Goal: Transaction & Acquisition: Purchase product/service

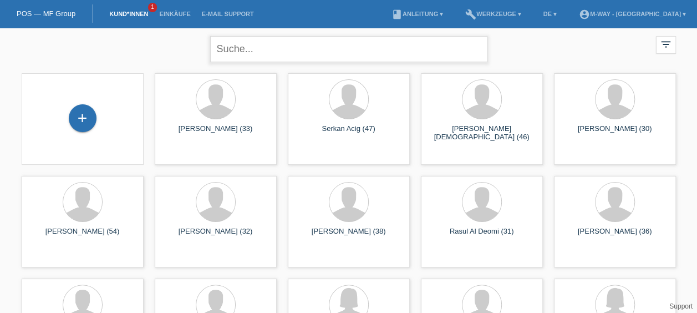
click at [311, 50] on input "text" at bounding box center [348, 49] width 277 height 26
type input "zaneta"
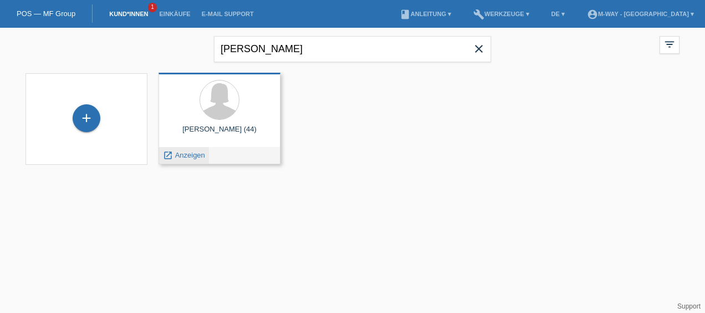
click at [201, 156] on span "Anzeigen" at bounding box center [190, 155] width 30 height 8
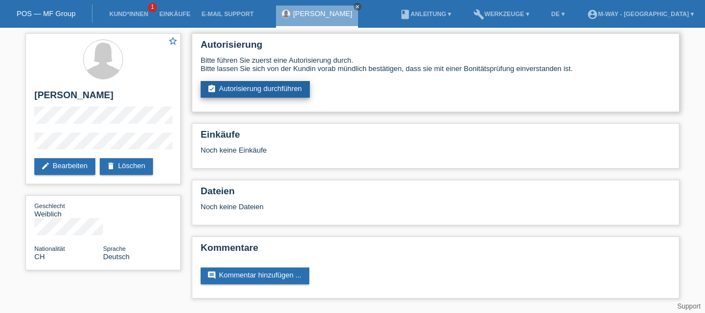
click at [257, 82] on link "assignment_turned_in Autorisierung durchführen" at bounding box center [255, 89] width 109 height 17
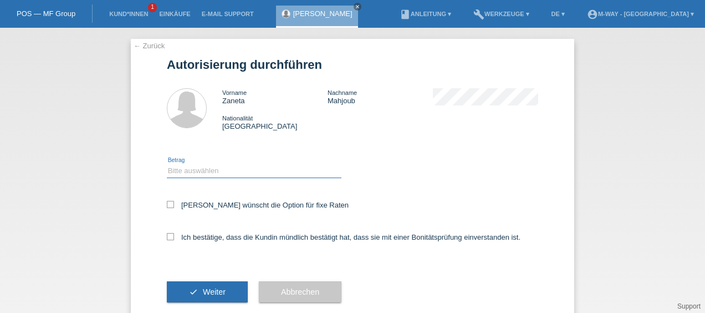
click at [205, 171] on select "Bitte auswählen CHF 1.00 - CHF 499.00 CHF 500.00 - CHF 1'999.00 CHF 2'000.00 - …" at bounding box center [254, 170] width 175 height 13
click at [167, 164] on select "Bitte auswählen CHF 1.00 - CHF 499.00 CHF 500.00 - CHF 1'999.00 CHF 2'000.00 - …" at bounding box center [254, 170] width 175 height 13
click at [217, 174] on select "Bitte auswählen CHF 1.00 - CHF 499.00 CHF 500.00 - CHF 1'999.00 CHF 2'000.00 - …" at bounding box center [254, 170] width 175 height 13
select select "2"
click at [167, 164] on select "Bitte auswählen CHF 1.00 - CHF 499.00 CHF 500.00 - CHF 1'999.00 CHF 2'000.00 - …" at bounding box center [254, 170] width 175 height 13
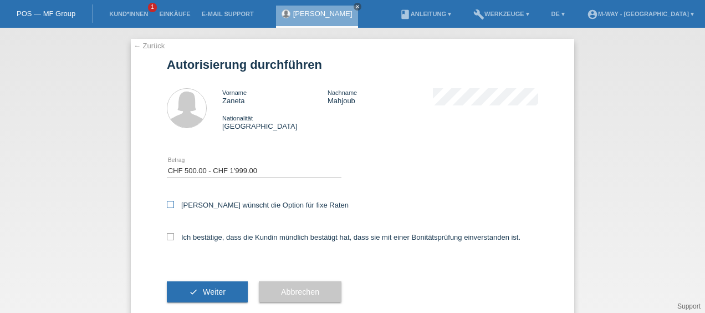
click at [169, 205] on icon at bounding box center [170, 204] width 7 height 7
click at [169, 205] on input "Kundin wünscht die Option für fixe Raten" at bounding box center [170, 204] width 7 height 7
checkbox input "true"
click at [162, 240] on div "← Zurück Autorisierung durchführen Vorname Zaneta Nachname Mahjoub Nationalität…" at bounding box center [353, 181] width 444 height 285
click at [167, 240] on icon at bounding box center [170, 236] width 7 height 7
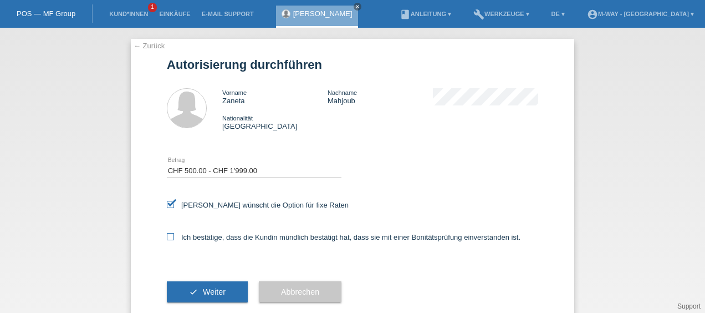
click at [167, 240] on input "Ich bestätige, dass die Kundin mündlich bestätigt hat, dass sie mit einer Bonit…" at bounding box center [170, 236] width 7 height 7
checkbox input "true"
click at [194, 294] on button "check Weiter" at bounding box center [207, 291] width 81 height 21
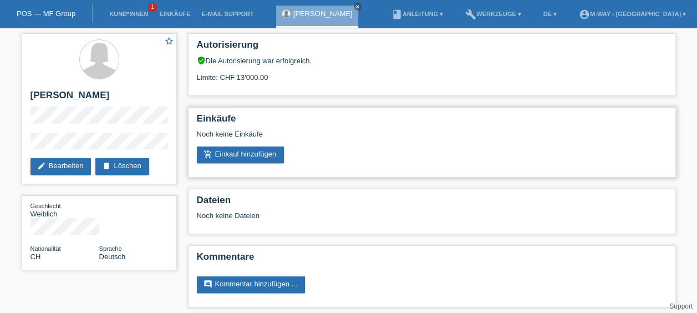
drag, startPoint x: 0, startPoint y: 0, endPoint x: 561, endPoint y: 135, distance: 577.0
click at [561, 135] on div "Noch keine Einkäufe" at bounding box center [432, 138] width 470 height 17
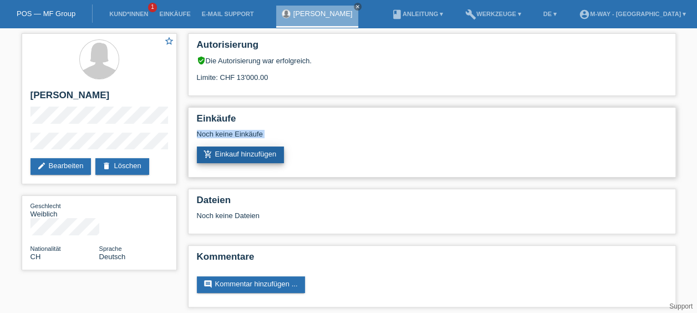
click at [262, 153] on link "add_shopping_cart Einkauf hinzufügen" at bounding box center [241, 154] width 88 height 17
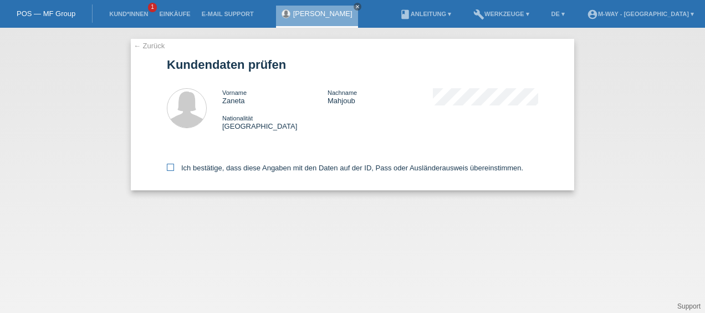
click at [170, 169] on icon at bounding box center [170, 167] width 7 height 7
click at [170, 169] on input "Ich bestätige, dass diese Angaben mit den Daten auf der ID, Pass oder Ausländer…" at bounding box center [170, 167] width 7 height 7
checkbox input "true"
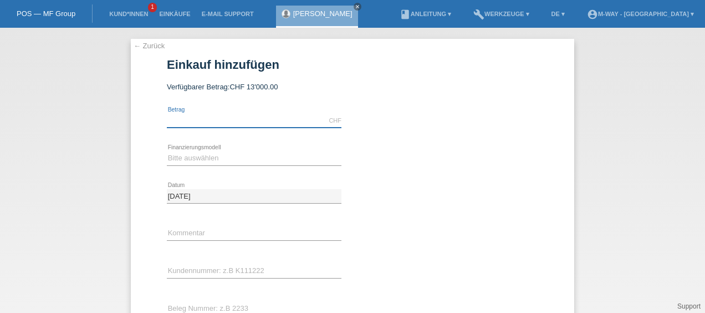
click at [228, 123] on input "text" at bounding box center [254, 121] width 175 height 14
type input "1490.40"
click at [221, 157] on select "Bitte auswählen Fixe Raten Kauf auf Rechnung mit Teilzahlungsoption" at bounding box center [254, 157] width 175 height 13
select select "77"
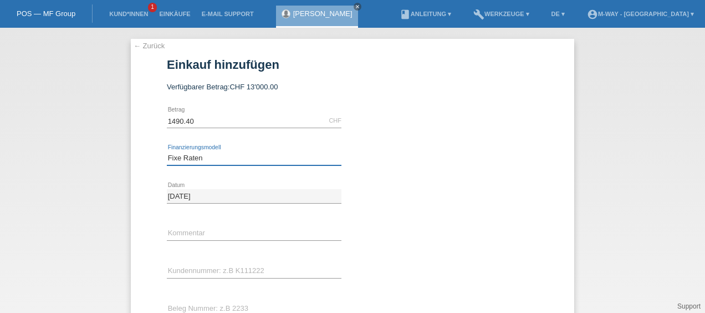
click at [167, 151] on select "Bitte auswählen Fixe Raten Kauf auf Rechnung mit Teilzahlungsoption" at bounding box center [254, 157] width 175 height 13
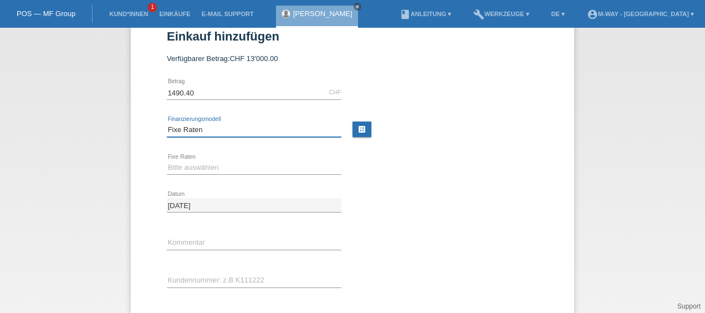
scroll to position [31, 0]
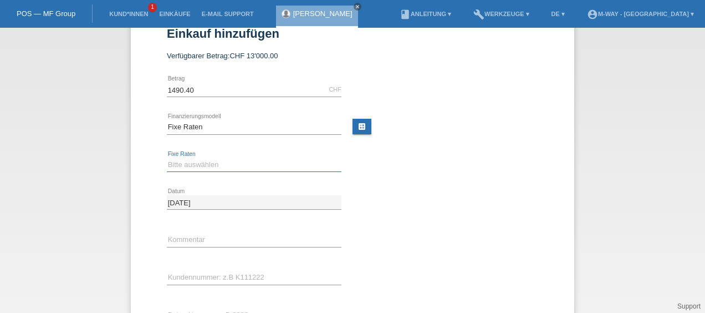
click at [213, 163] on select "Bitte auswählen 4 Raten 5 Raten 6 Raten 7 Raten 8 Raten 9 Raten 10 Raten 11 Rat…" at bounding box center [254, 164] width 175 height 13
select select "202"
click at [167, 158] on select "Bitte auswählen 4 Raten 5 Raten 6 Raten 7 Raten 8 Raten 9 Raten 10 Raten 11 Rat…" at bounding box center [254, 164] width 175 height 13
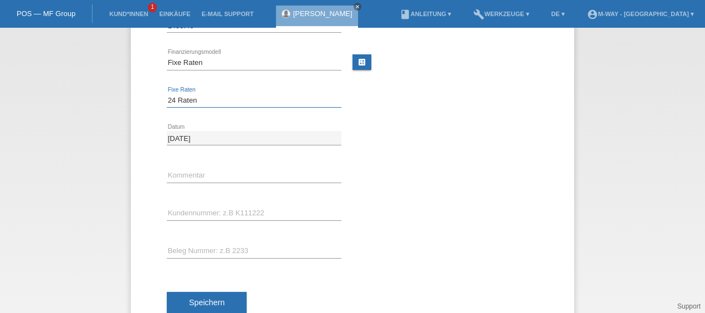
scroll to position [96, 0]
click at [218, 208] on input "text" at bounding box center [254, 213] width 175 height 14
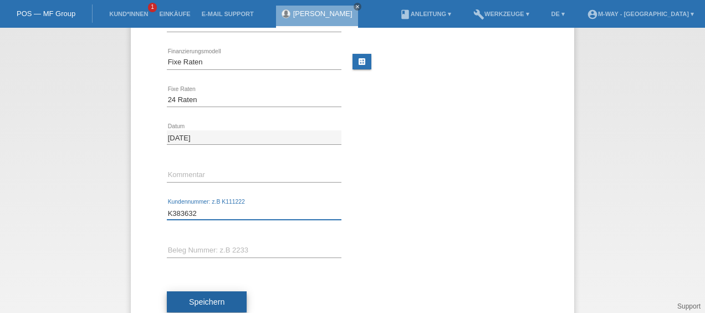
type input "K383632"
click at [204, 300] on span "Speichern" at bounding box center [206, 301] width 35 height 9
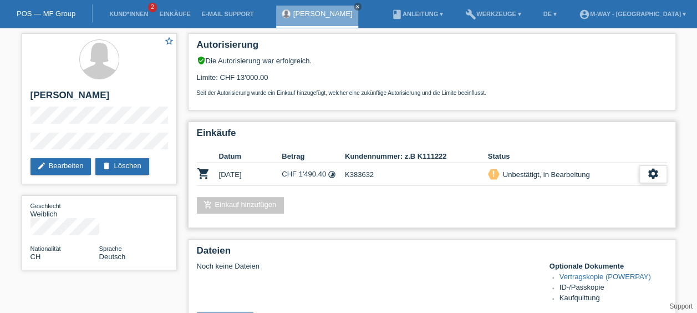
click at [654, 178] on icon "settings" at bounding box center [653, 173] width 12 height 12
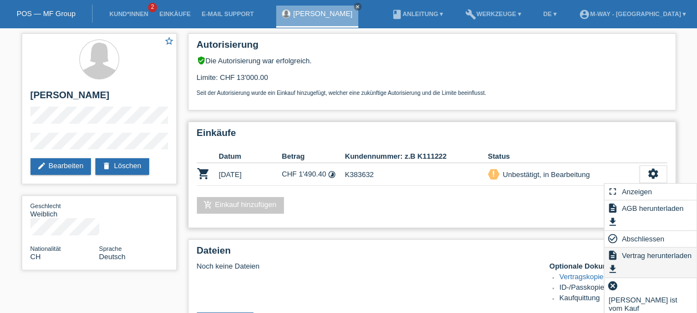
click at [649, 258] on span "Vertrag herunterladen" at bounding box center [656, 254] width 73 height 13
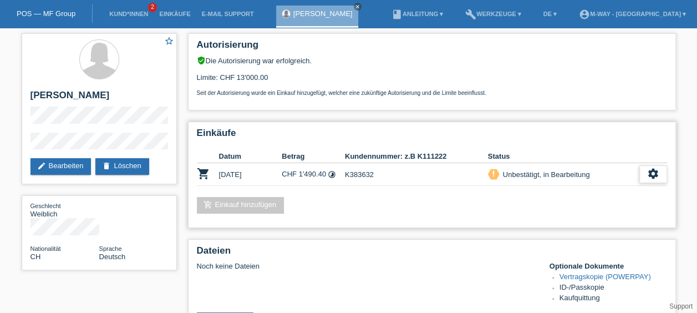
click at [649, 173] on icon "settings" at bounding box center [653, 173] width 12 height 12
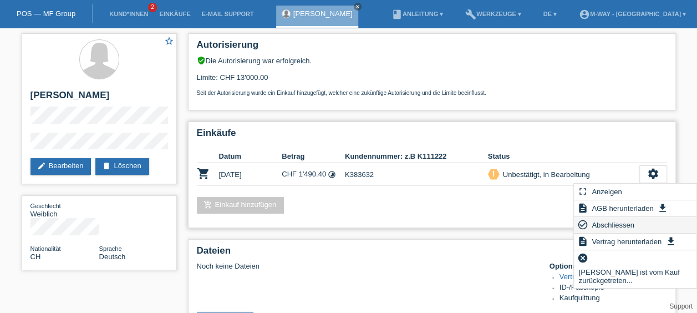
click at [609, 220] on span "Abschliessen" at bounding box center [613, 224] width 46 height 13
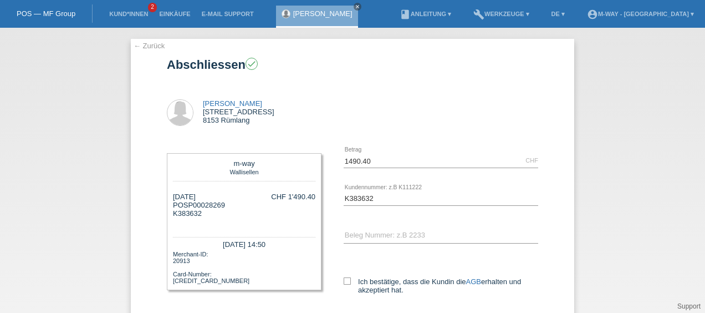
click at [344, 275] on div "Ich bestätige, dass die Kundin die AGB erhalten und akzeptiert hat." at bounding box center [441, 283] width 195 height 57
click at [344, 282] on icon at bounding box center [347, 280] width 7 height 7
click at [344, 282] on input "Ich bestätige, dass die Kundin die AGB erhalten und akzeptiert hat." at bounding box center [347, 280] width 7 height 7
checkbox input "true"
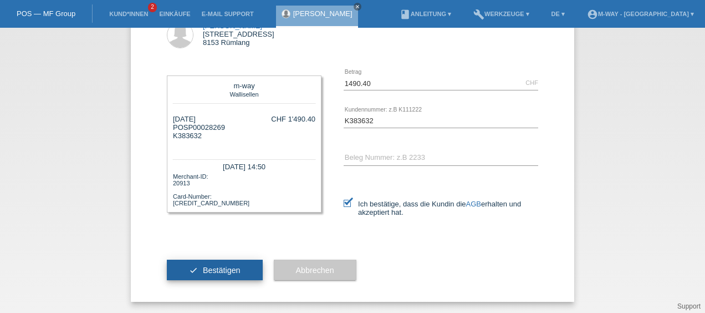
click at [211, 269] on span "Bestätigen" at bounding box center [222, 270] width 38 height 9
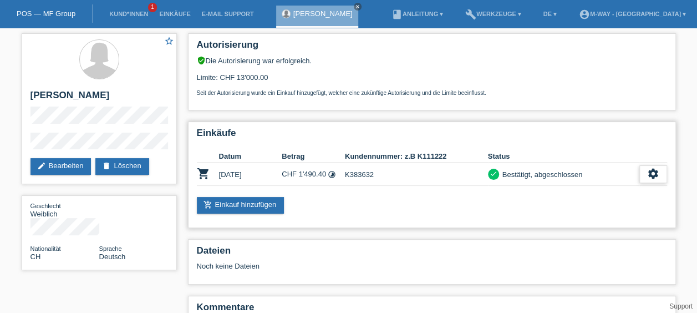
click at [652, 170] on icon "settings" at bounding box center [653, 173] width 12 height 12
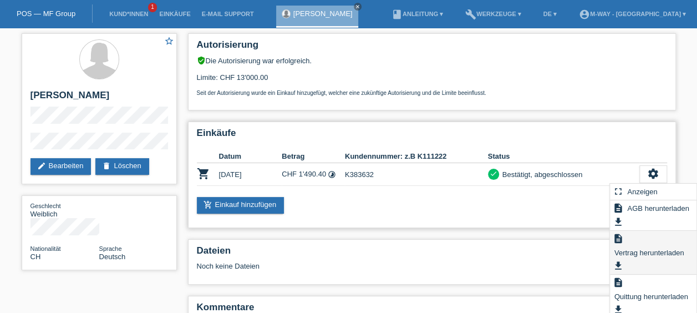
click at [644, 248] on span "Vertrag herunterladen" at bounding box center [649, 252] width 73 height 13
